Goal: Task Accomplishment & Management: Manage account settings

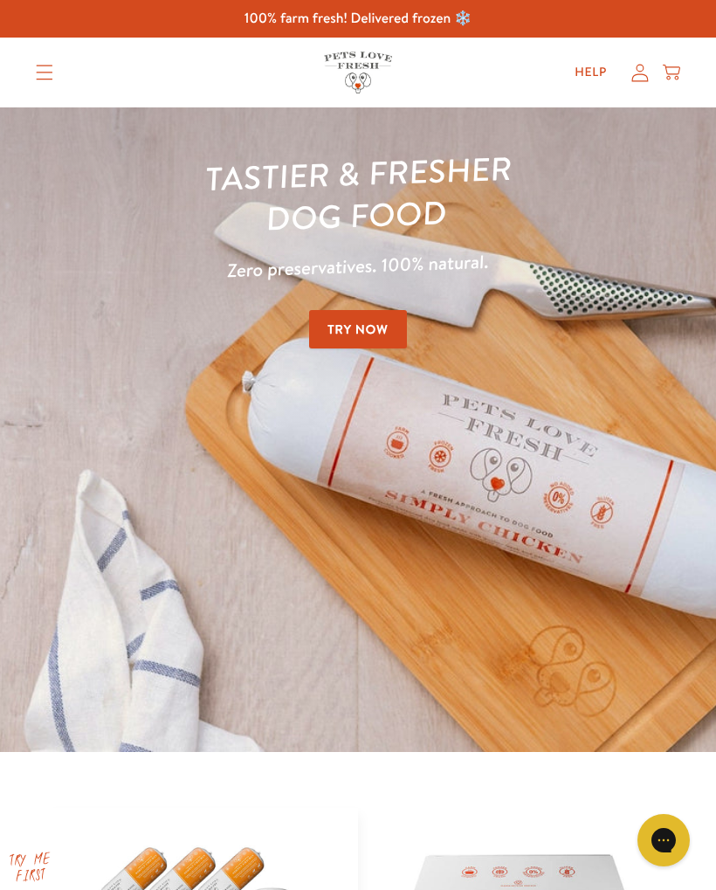
click at [647, 66] on icon at bounding box center [640, 73] width 17 height 18
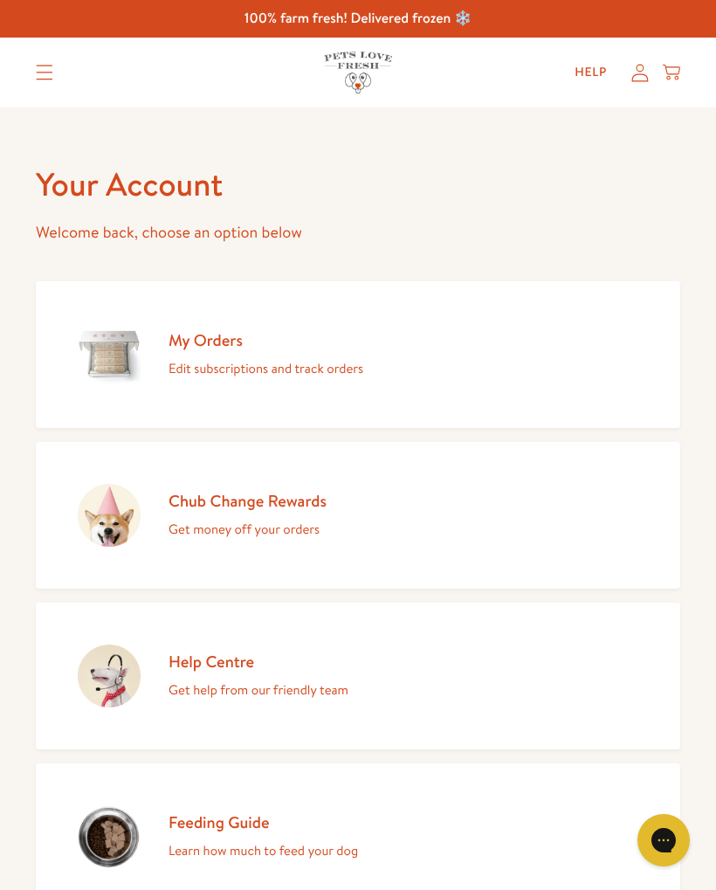
click at [514, 370] on link "My Orders Edit subscriptions and track orders" at bounding box center [358, 354] width 645 height 147
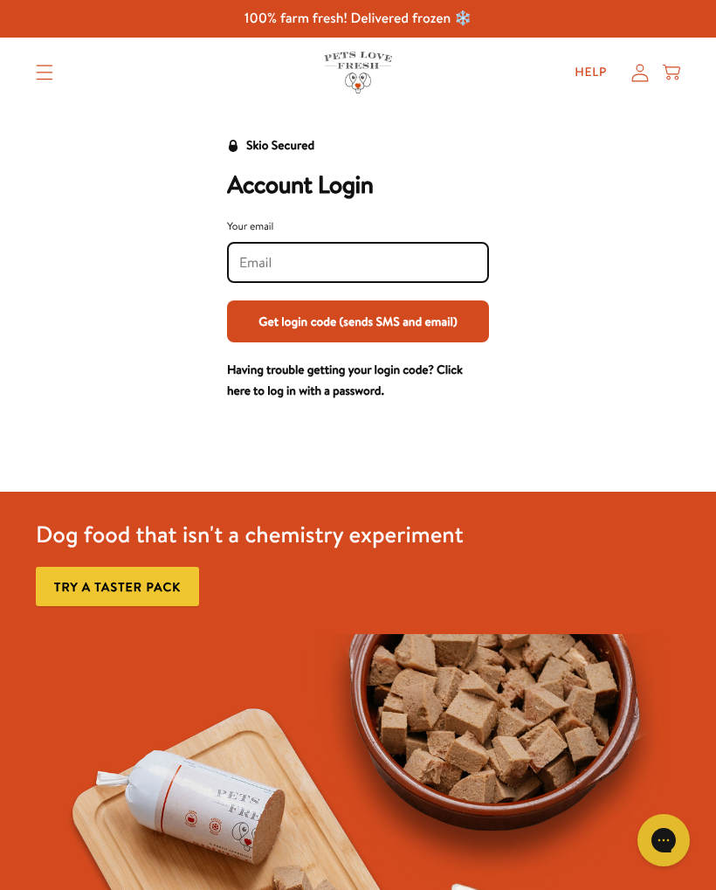
click at [440, 263] on input "Your email" at bounding box center [358, 262] width 238 height 19
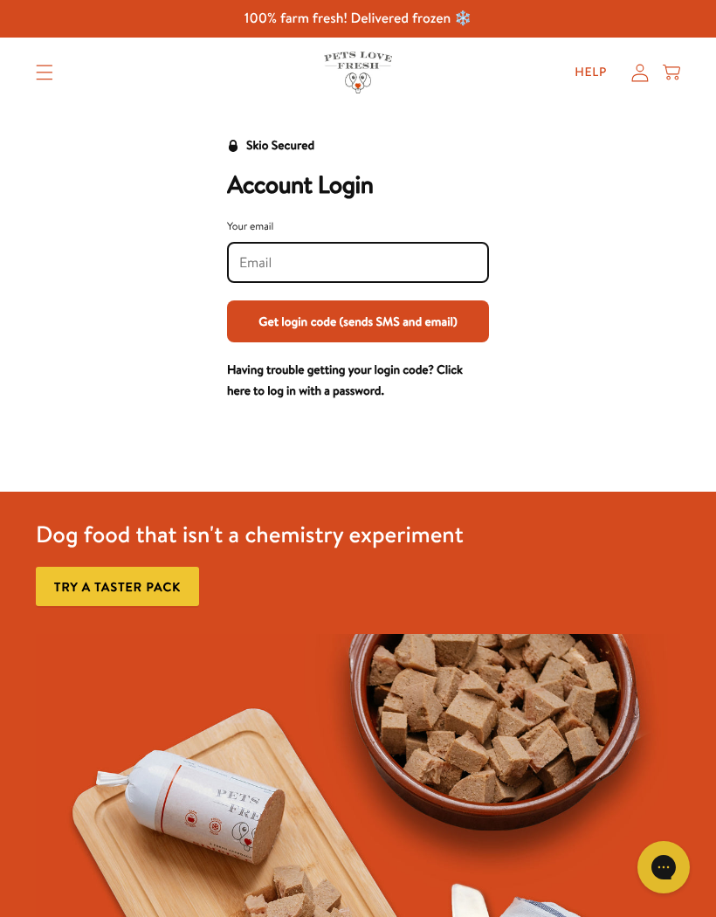
type input "sueforinton@gmail.com"
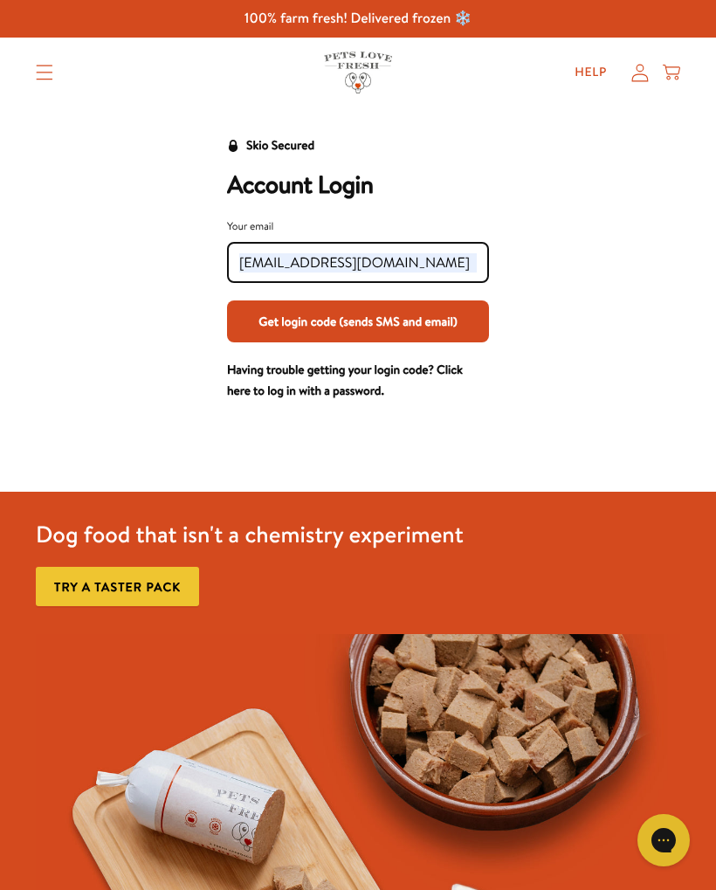
click at [454, 325] on button "Get login code (sends SMS and email)" at bounding box center [358, 322] width 262 height 42
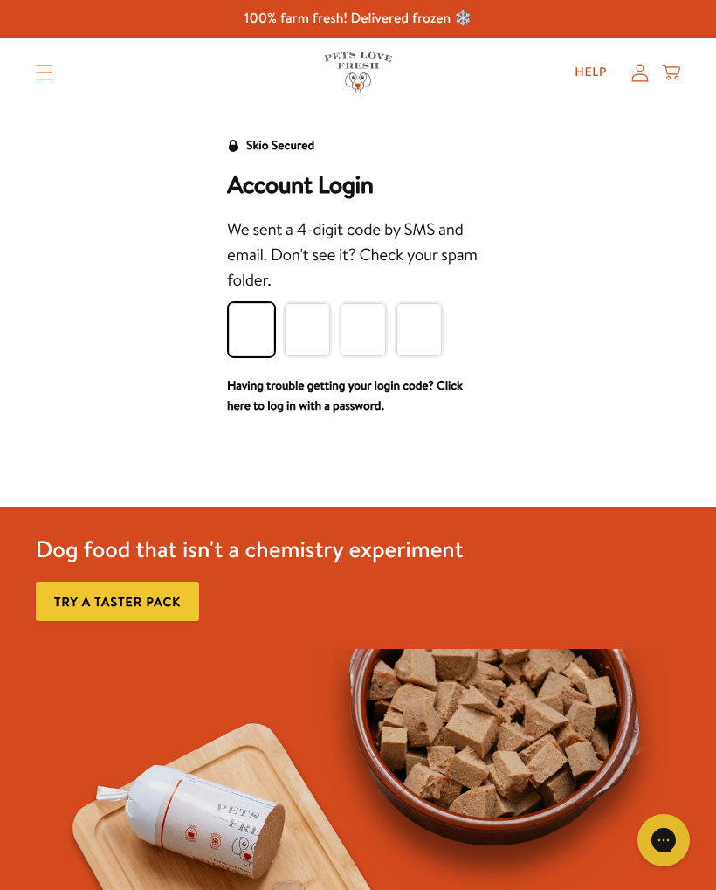
click at [253, 332] on input "Please enter your pin code" at bounding box center [251, 329] width 45 height 52
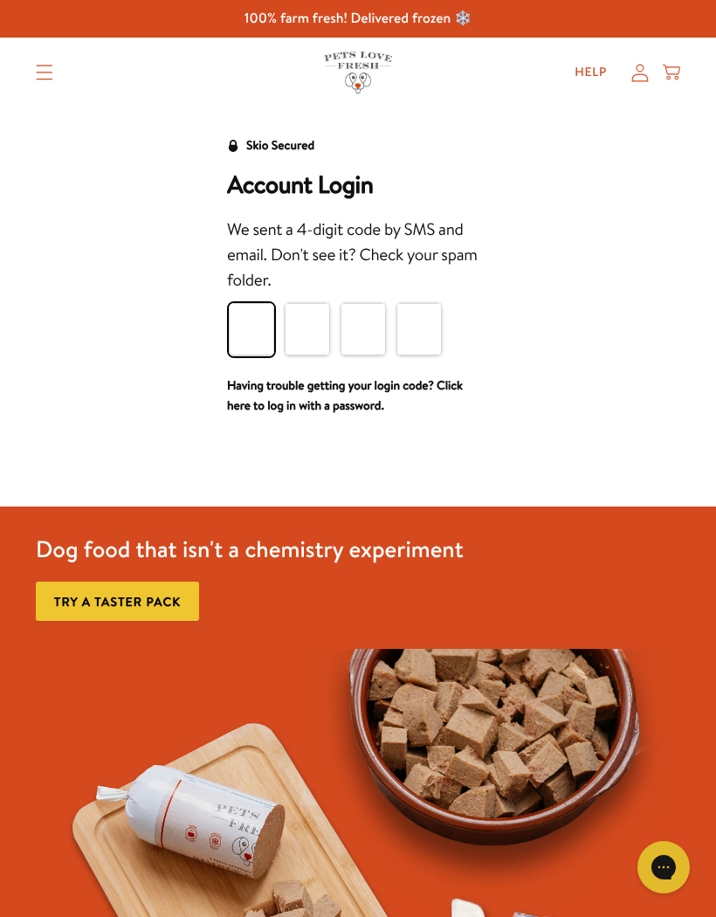
type input "1"
type input "8"
type input "5"
type input "3"
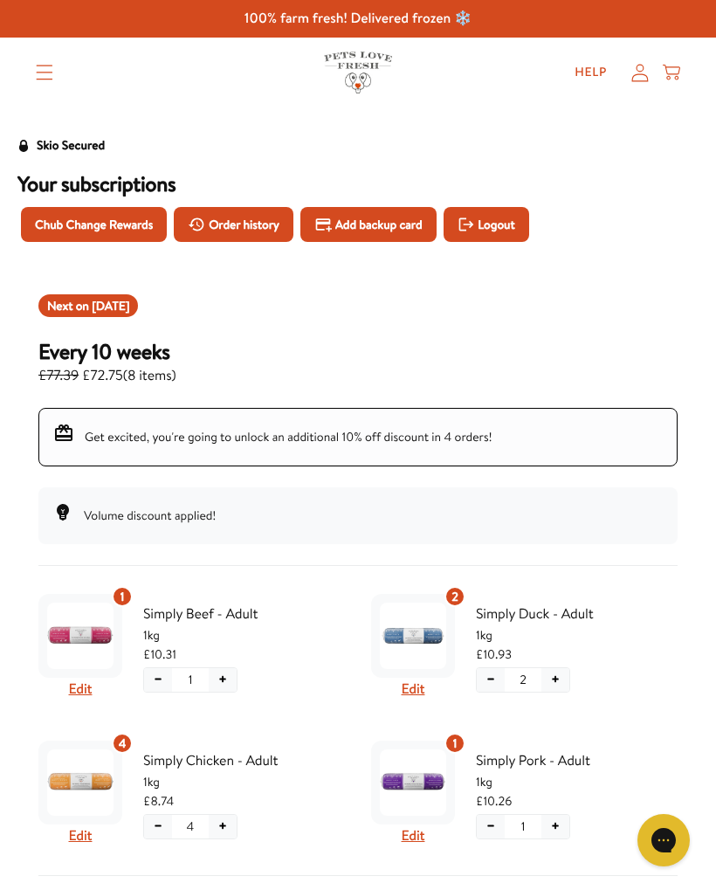
click at [215, 218] on span "Order history" at bounding box center [244, 224] width 71 height 19
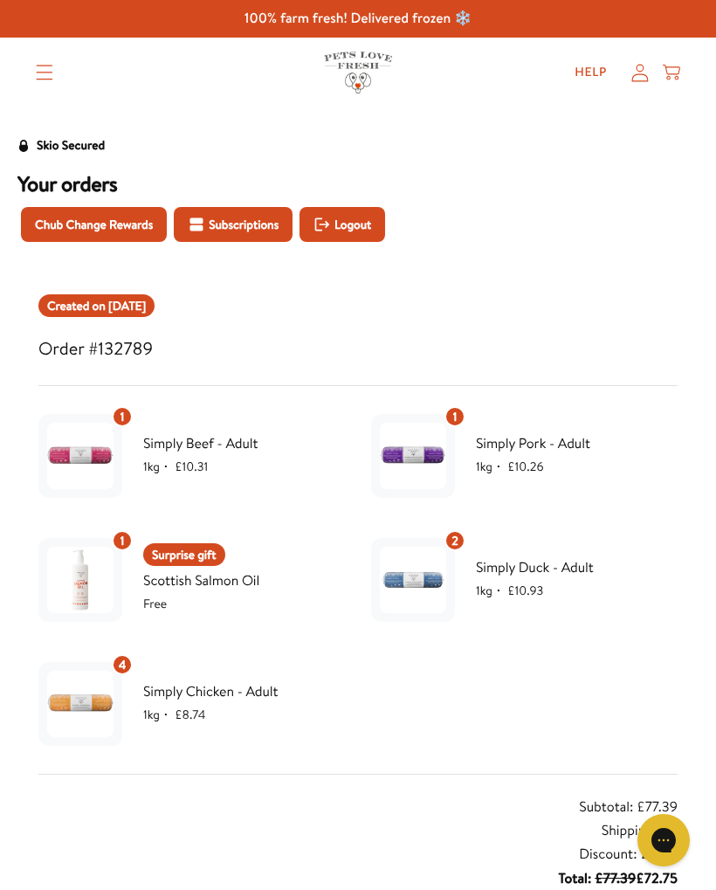
click at [266, 227] on span "Subscriptions" at bounding box center [244, 224] width 70 height 19
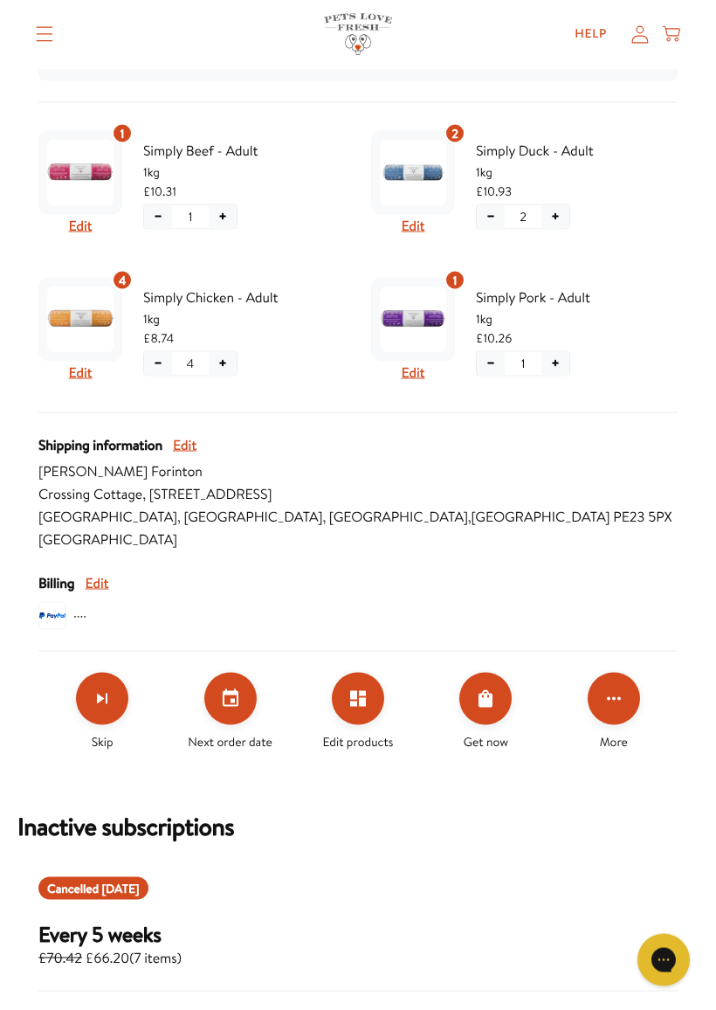
scroll to position [464, 0]
click at [221, 699] on icon "Set your next order date" at bounding box center [230, 698] width 21 height 21
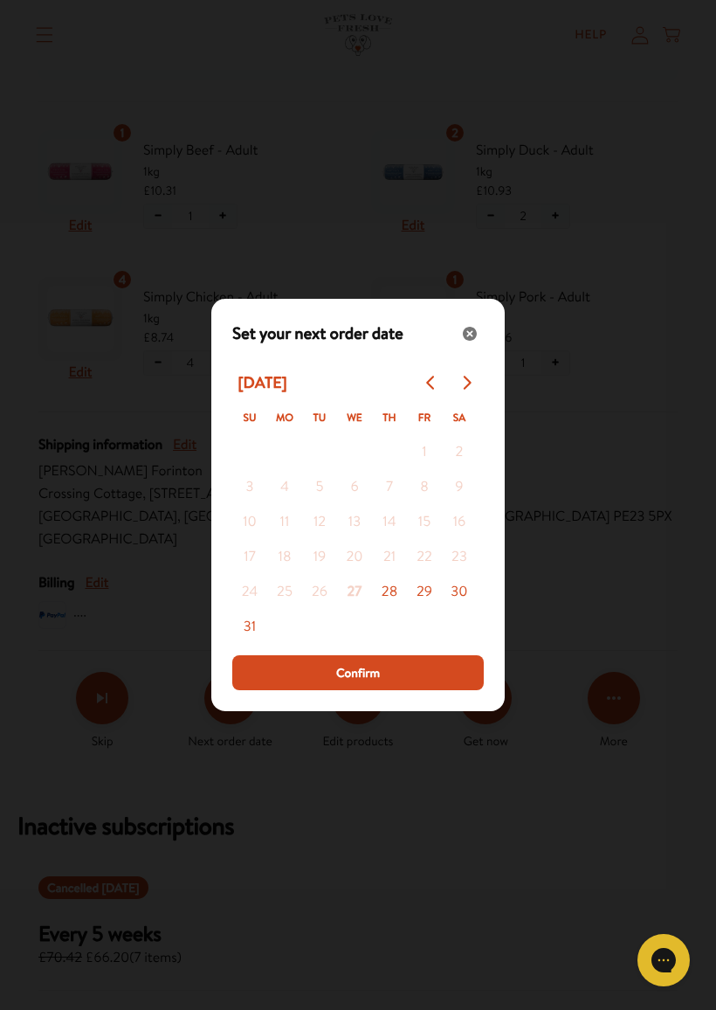
click at [474, 382] on button "Go to next month" at bounding box center [466, 382] width 35 height 35
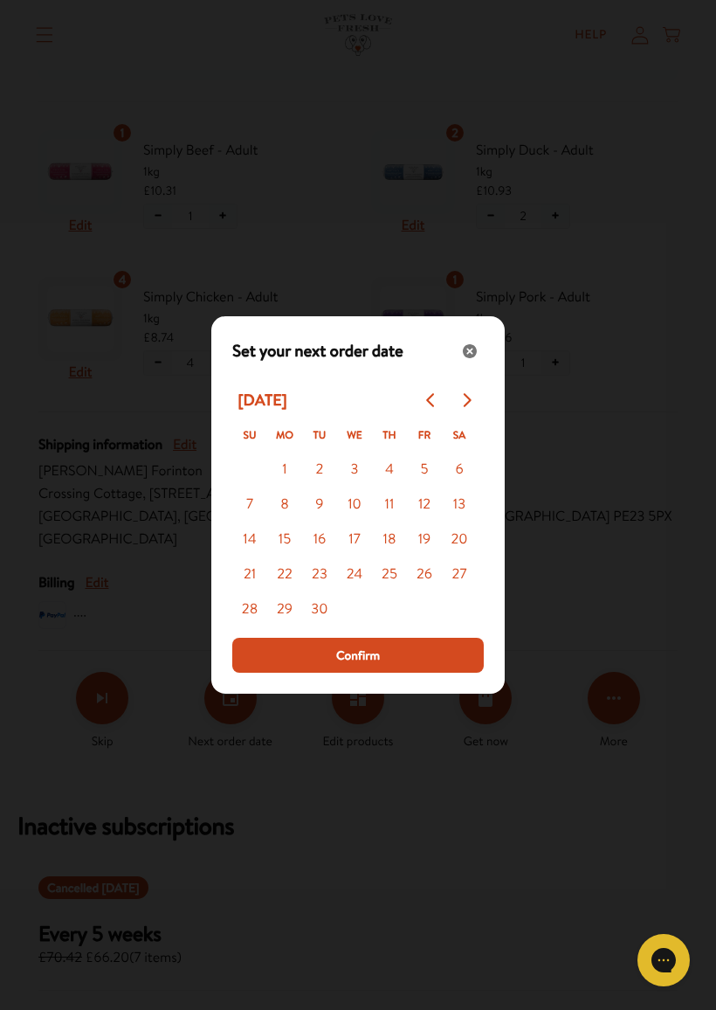
click at [471, 399] on icon "Go to next month" at bounding box center [468, 400] width 8 height 14
click at [475, 400] on button "Go to next month" at bounding box center [466, 400] width 35 height 35
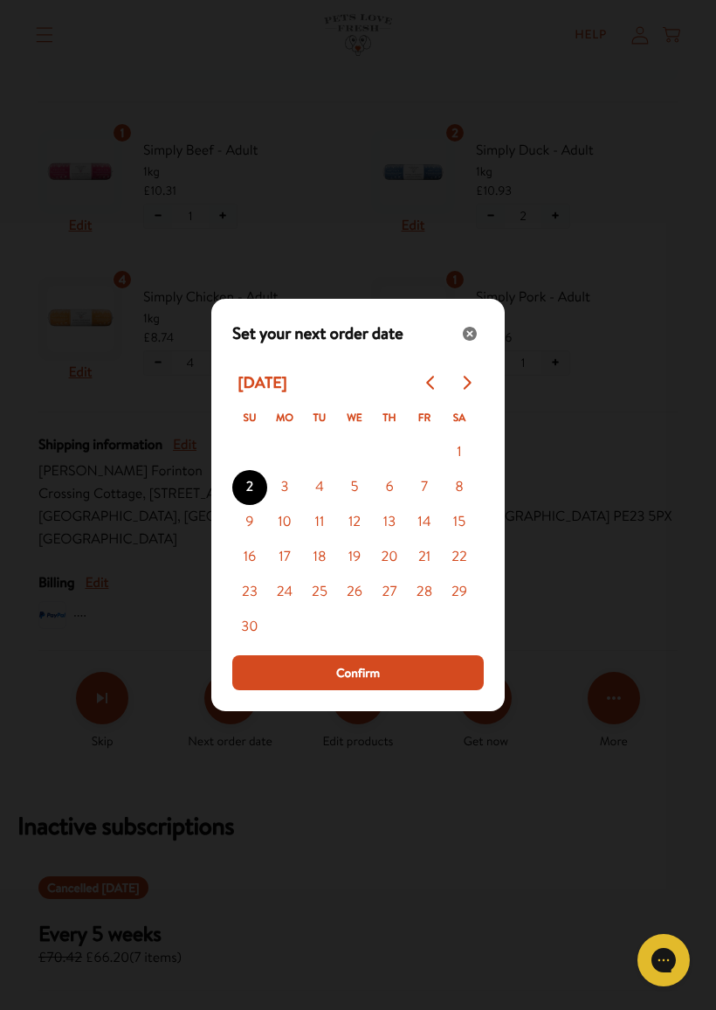
click at [474, 387] on button "Go to next month" at bounding box center [466, 382] width 35 height 35
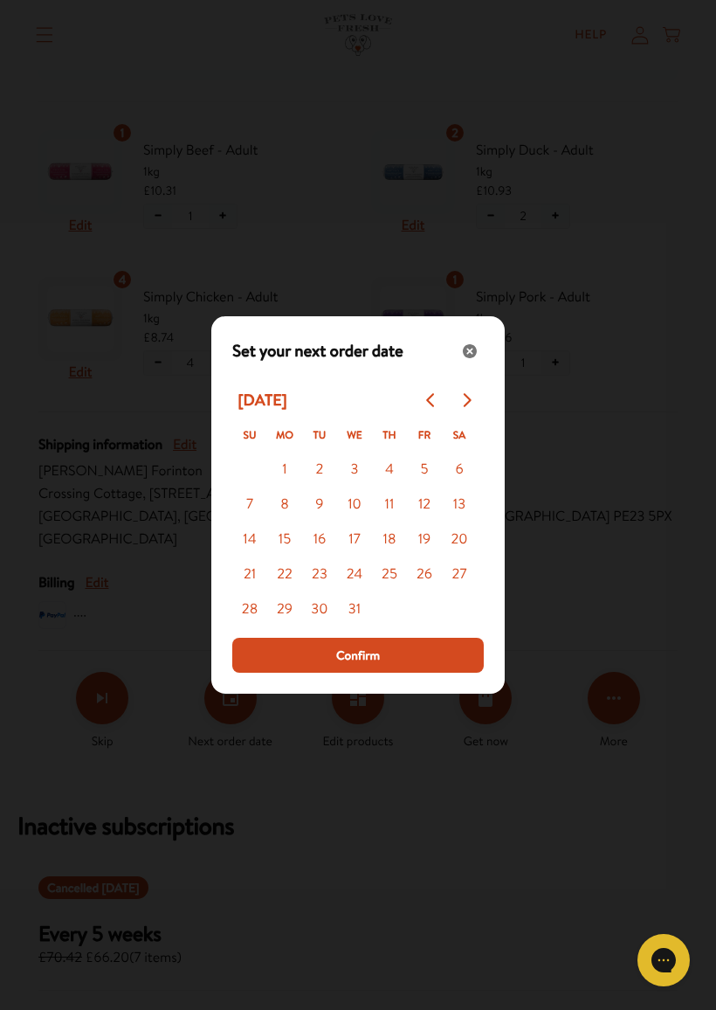
click at [362, 539] on button "17" at bounding box center [354, 540] width 35 height 35
click at [377, 653] on span "Confirm" at bounding box center [358, 655] width 44 height 19
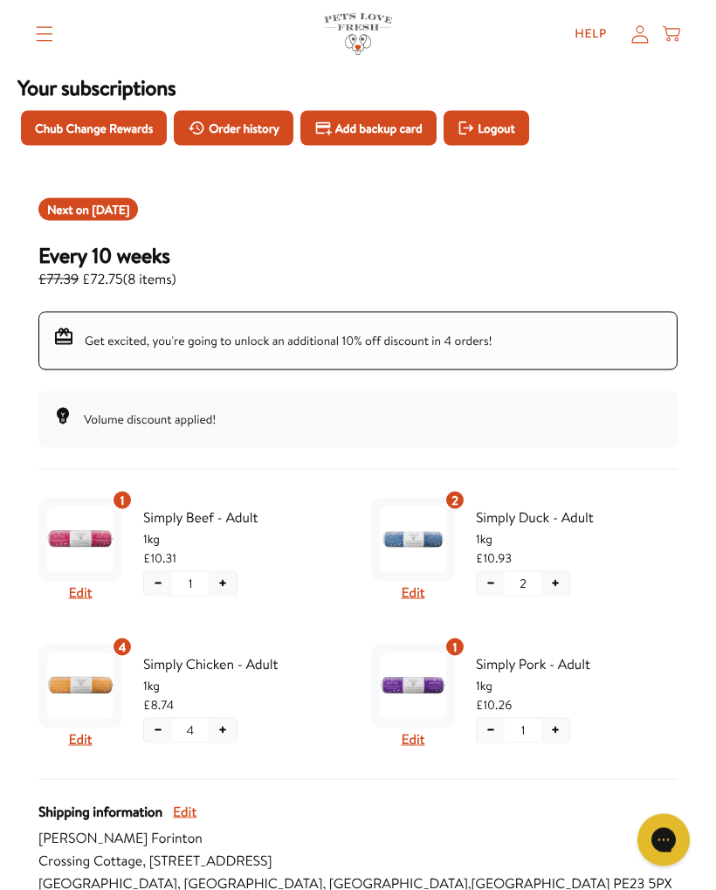
scroll to position [0, 0]
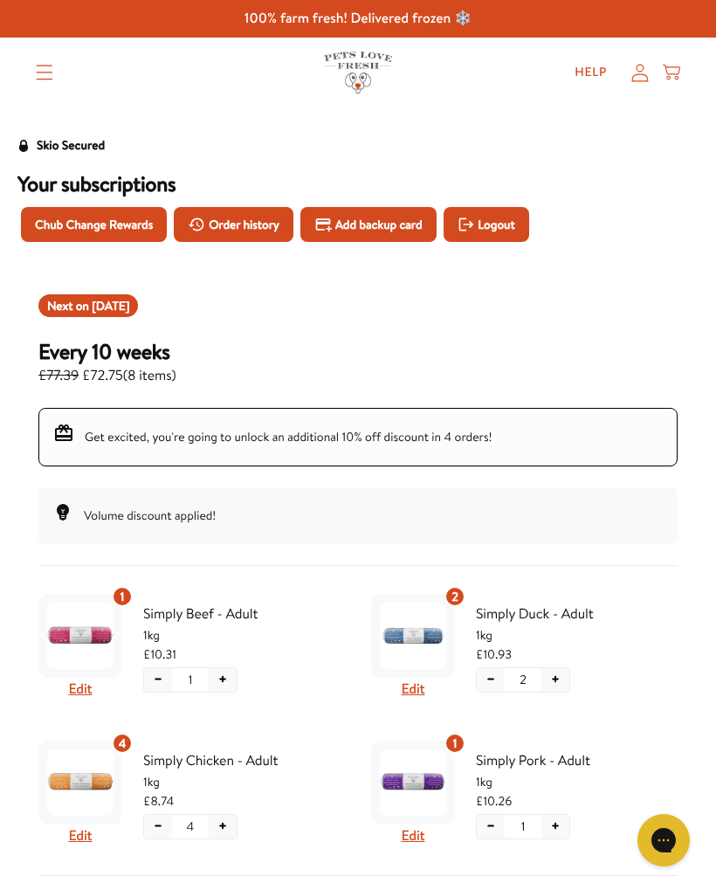
click at [80, 212] on button "Chub Change Rewards" at bounding box center [94, 224] width 146 height 35
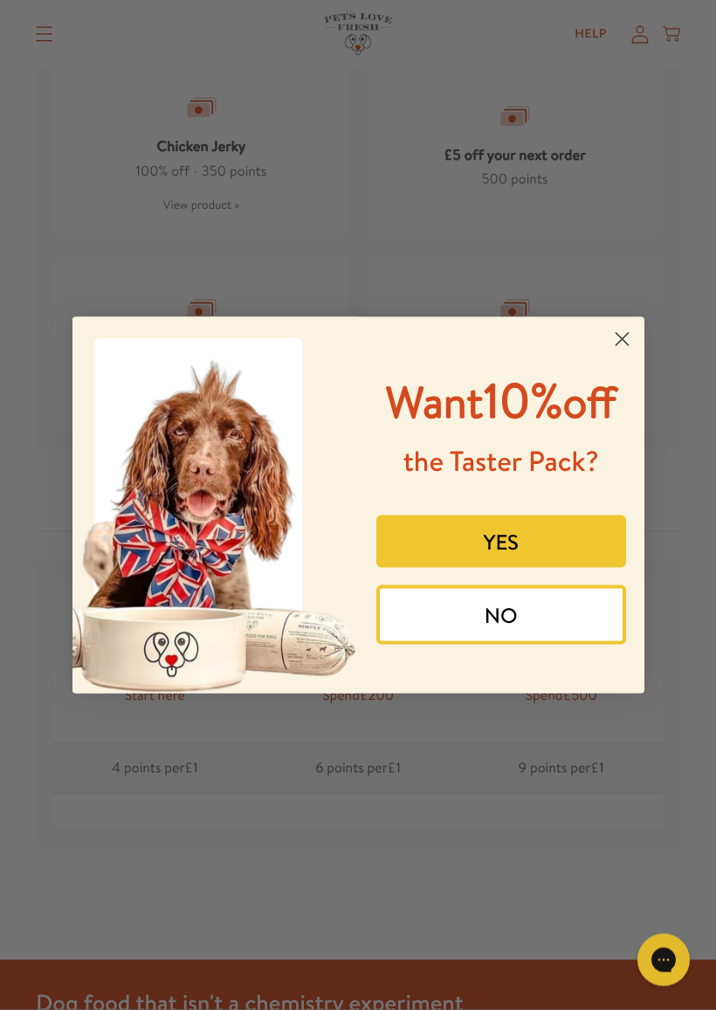
scroll to position [2039, 0]
click at [633, 339] on icon "Close dialog" at bounding box center [622, 339] width 31 height 31
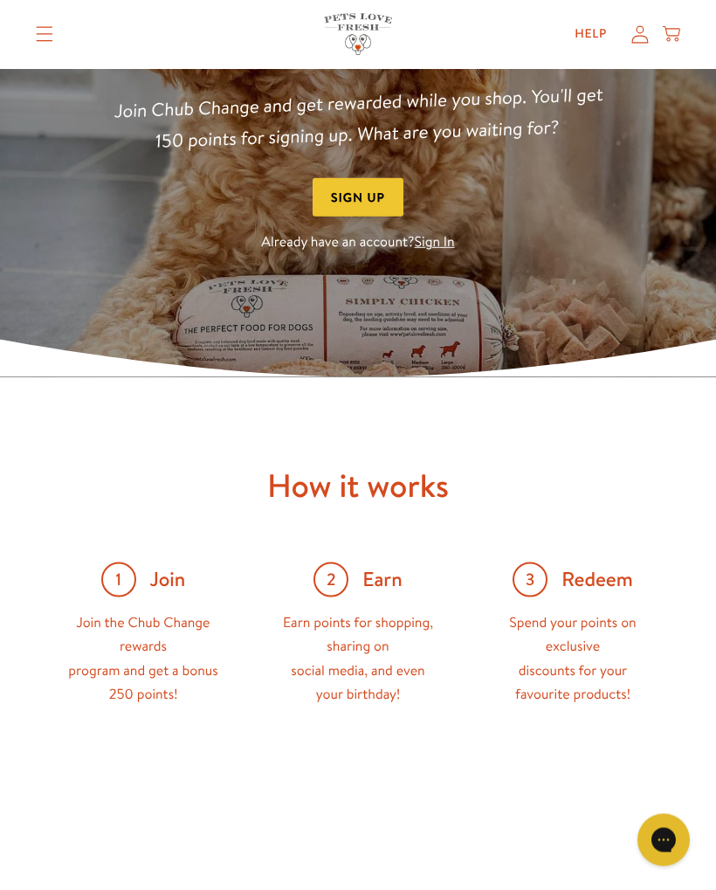
scroll to position [0, 0]
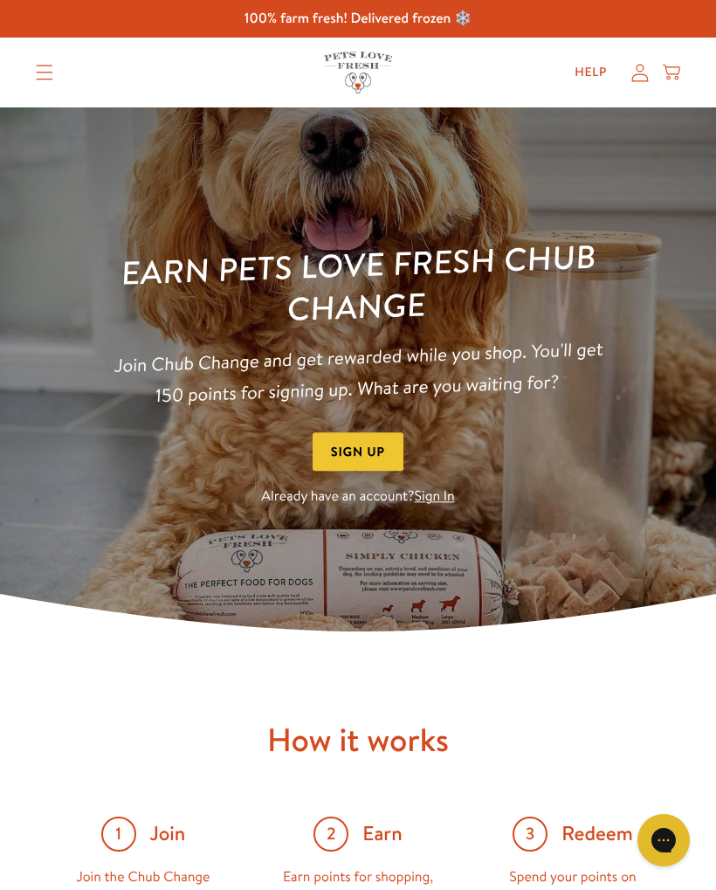
click at [644, 91] on div "Shop All About Reviews Expert Advice My account Shop All About Reviews Expert A…" at bounding box center [358, 73] width 645 height 70
click at [643, 75] on icon at bounding box center [640, 73] width 17 height 18
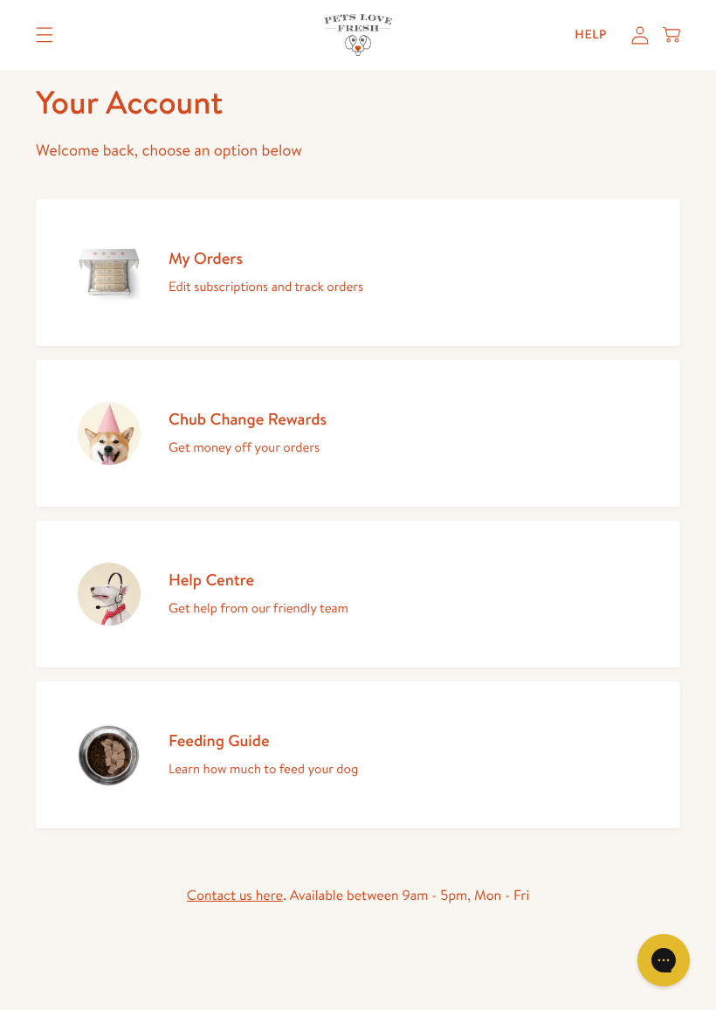
scroll to position [82, 0]
click at [633, 448] on link "Chub Change Rewards Get money off your orders" at bounding box center [358, 433] width 645 height 147
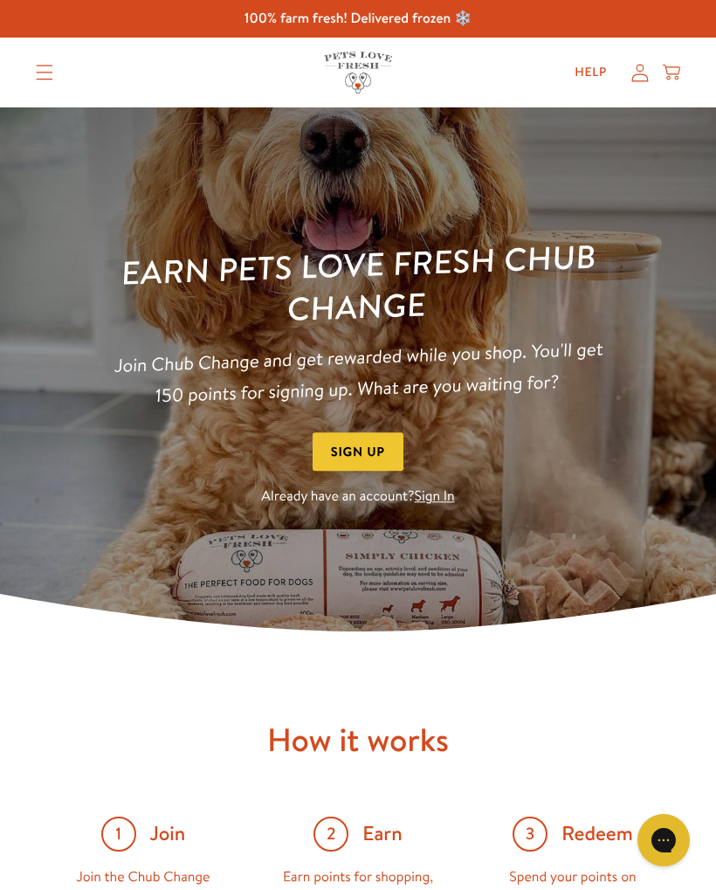
click at [446, 492] on link "Sign In" at bounding box center [435, 497] width 40 height 19
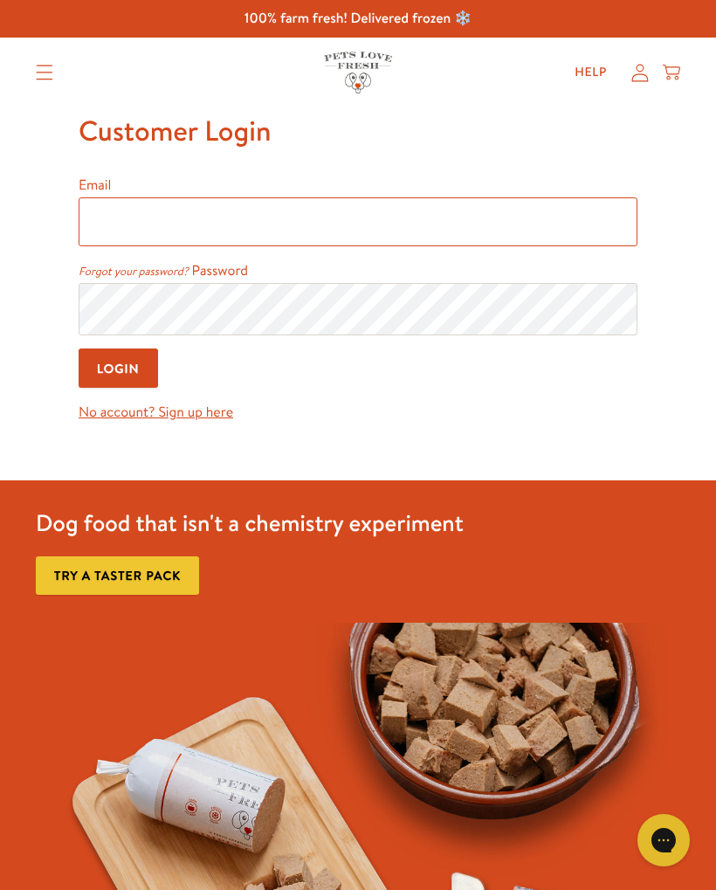
click at [513, 244] on input "Email" at bounding box center [358, 221] width 559 height 49
type input "sueforinton@gmail.com"
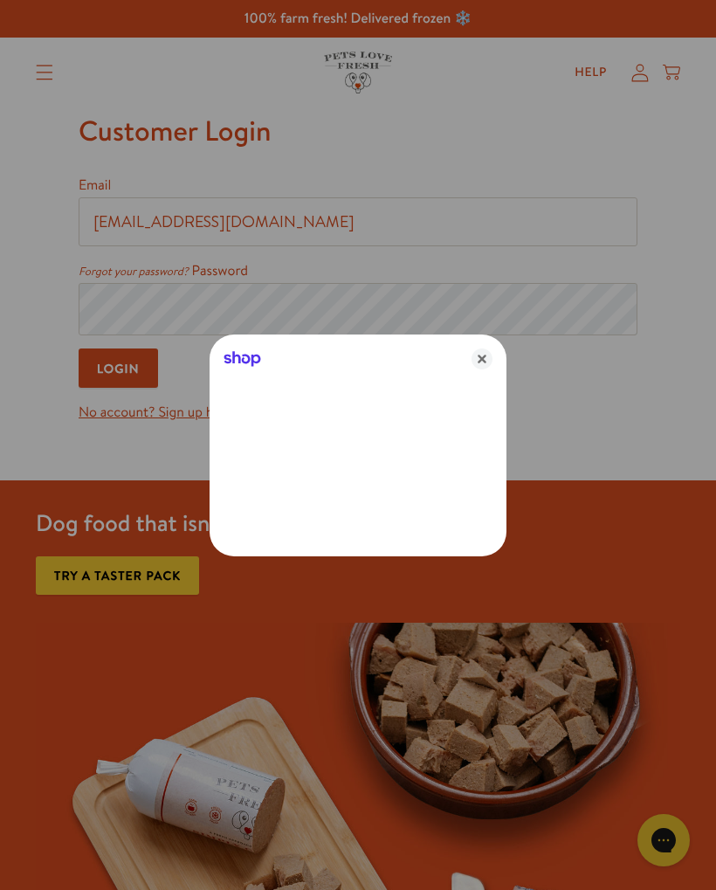
click at [487, 368] on icon "Close" at bounding box center [482, 359] width 21 height 21
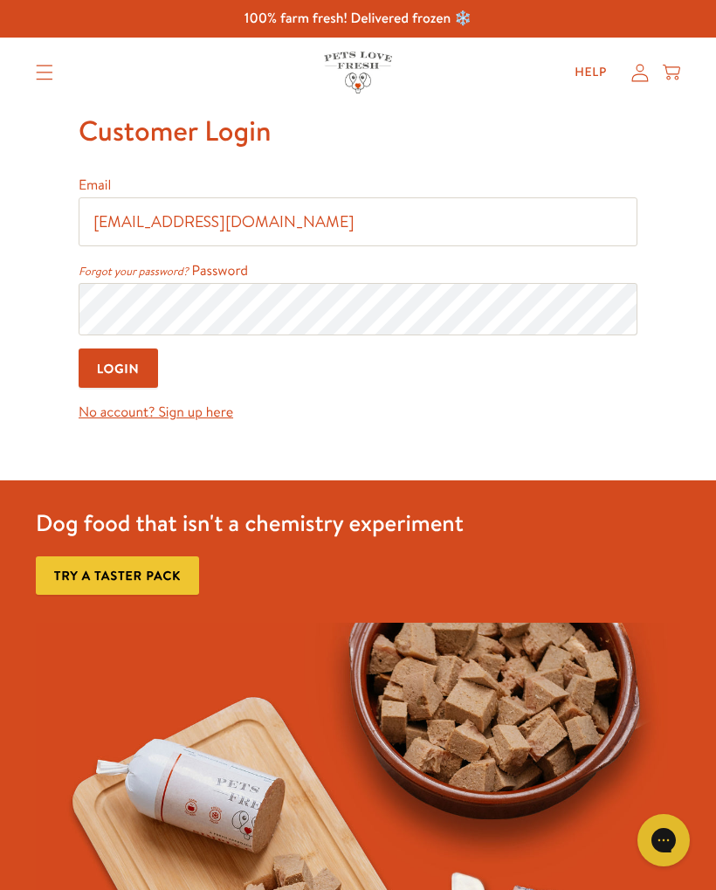
click at [144, 366] on input "Login" at bounding box center [119, 368] width 80 height 39
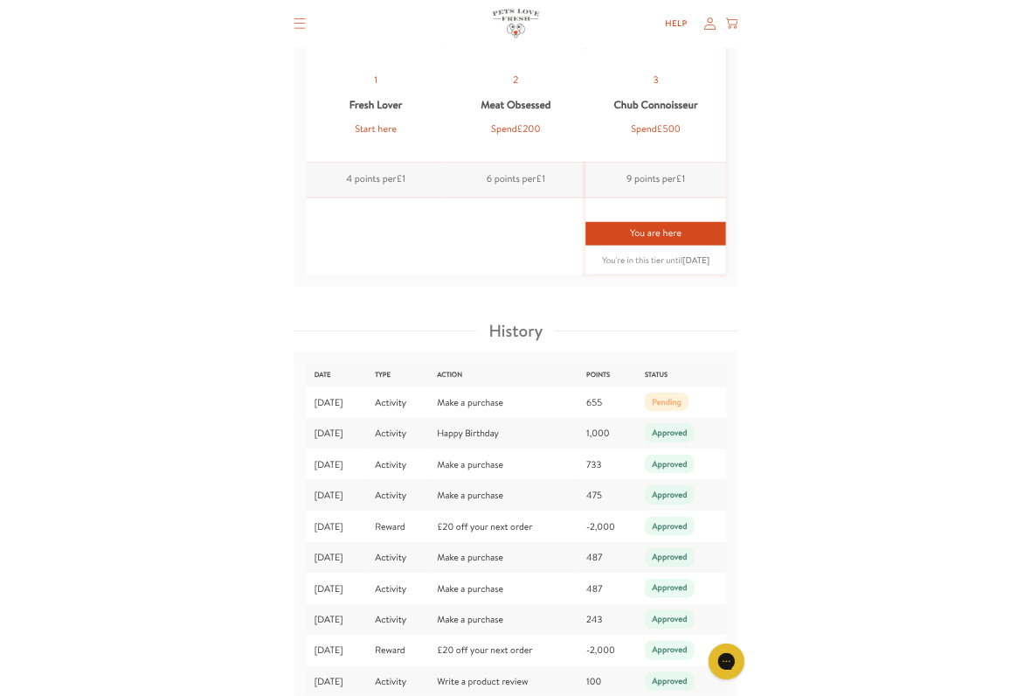
scroll to position [2629, 0]
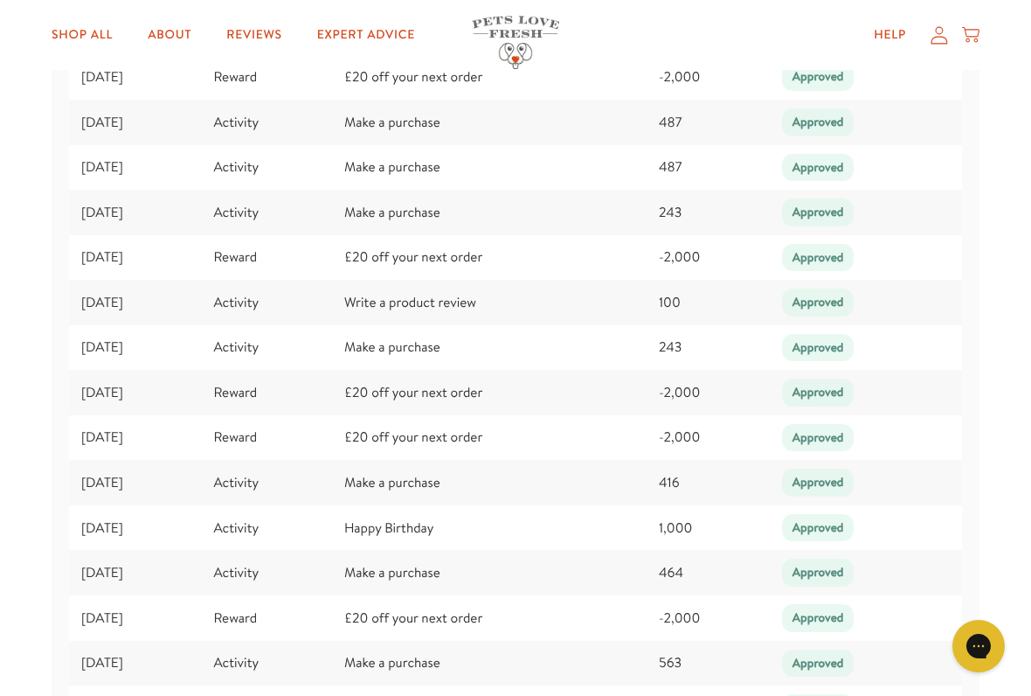
click at [716, 208] on td "Approved" at bounding box center [870, 212] width 201 height 45
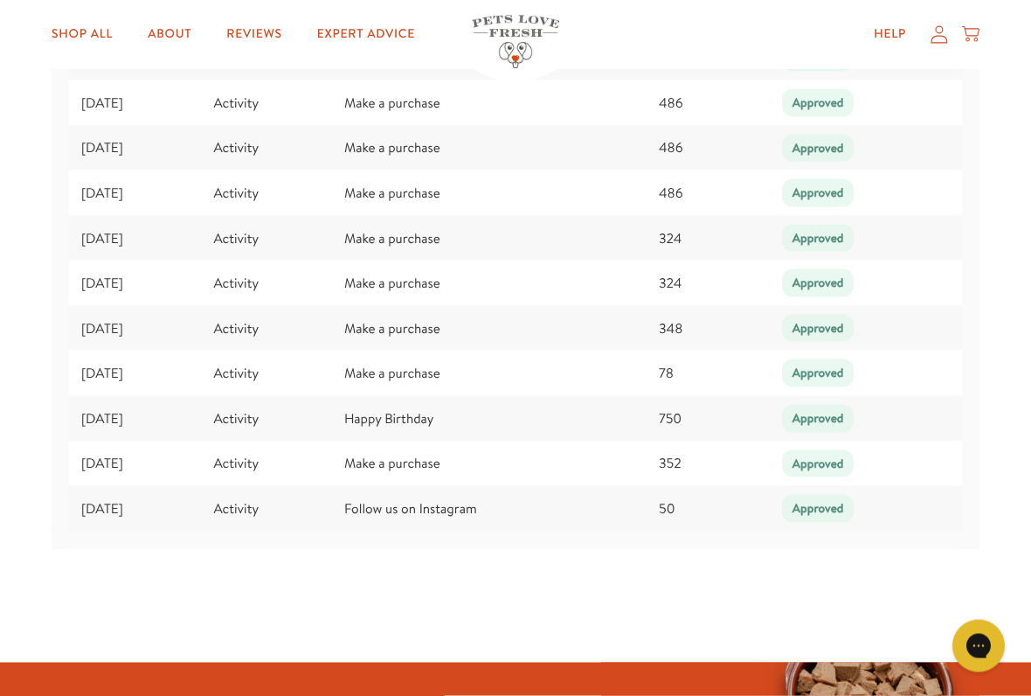
scroll to position [3325, 0]
click at [716, 215] on td "Approved" at bounding box center [870, 237] width 201 height 45
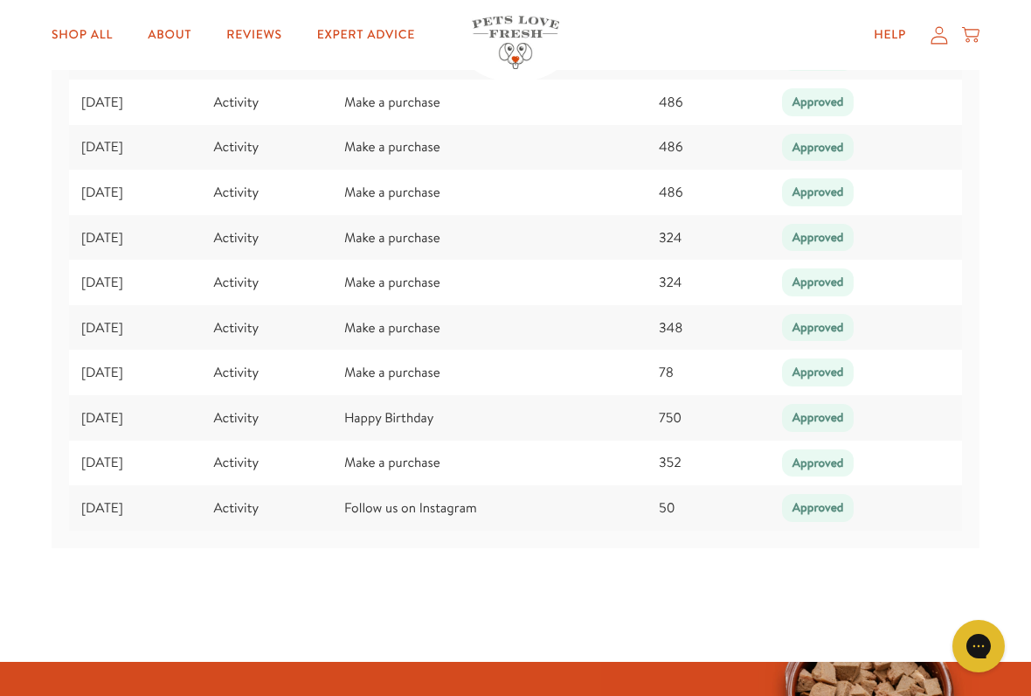
click at [716, 215] on td "Approved" at bounding box center [870, 237] width 201 height 45
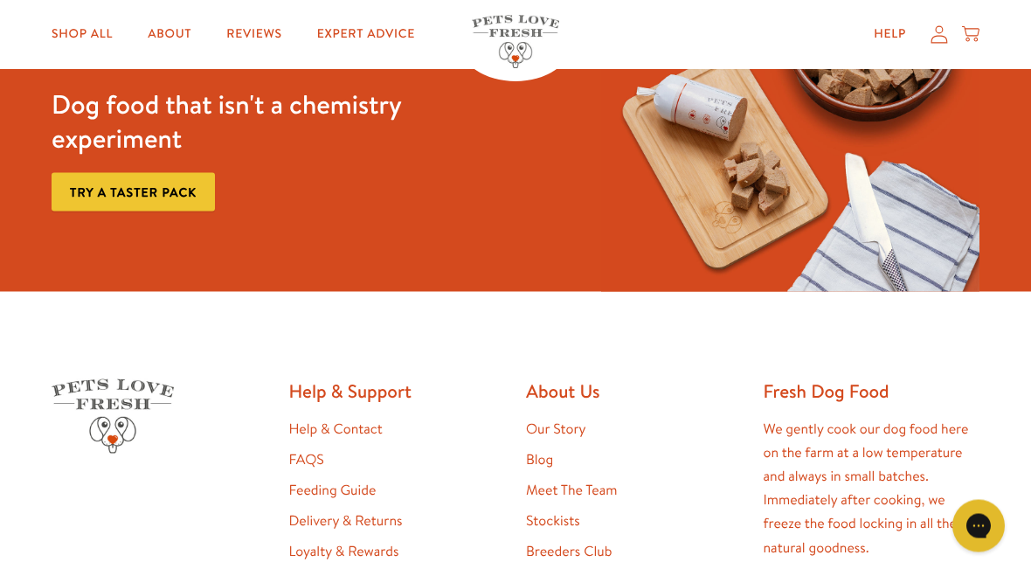
scroll to position [4063, 0]
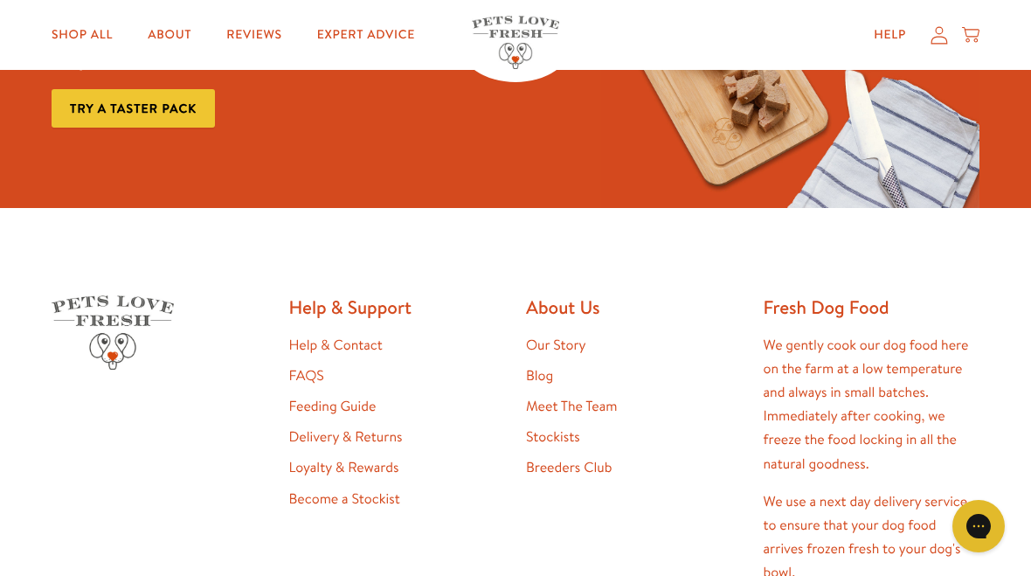
click at [716, 158] on img at bounding box center [790, 66] width 378 height 286
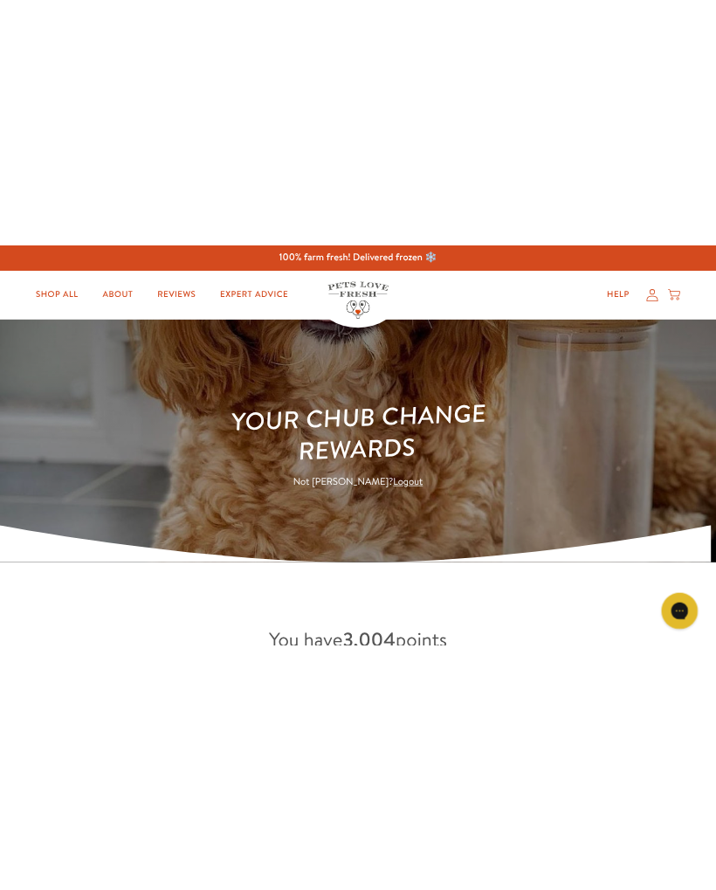
scroll to position [0, 0]
